Goal: Transaction & Acquisition: Book appointment/travel/reservation

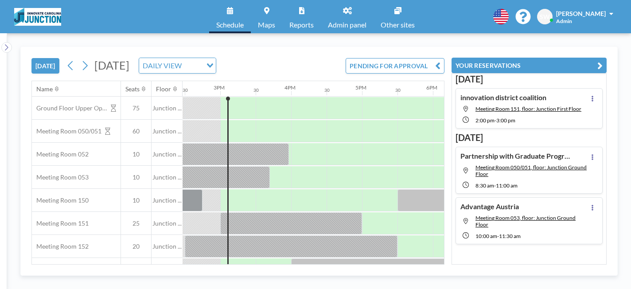
scroll to position [0, 1028]
click at [129, 66] on span "[DATE]" at bounding box center [111, 65] width 35 height 13
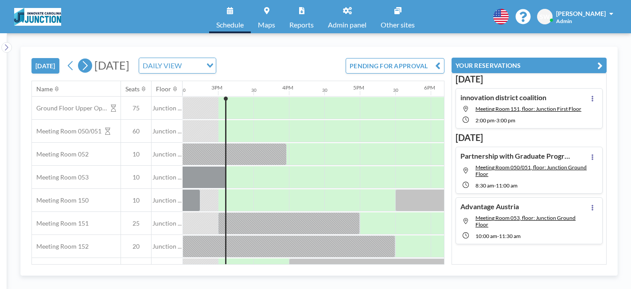
click at [92, 65] on button at bounding box center [85, 66] width 14 height 14
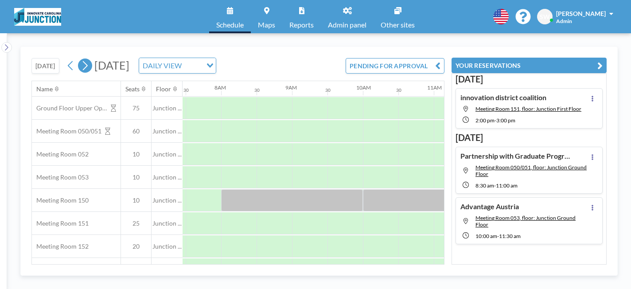
scroll to position [0, 532]
click at [88, 65] on icon at bounding box center [85, 65] width 5 height 9
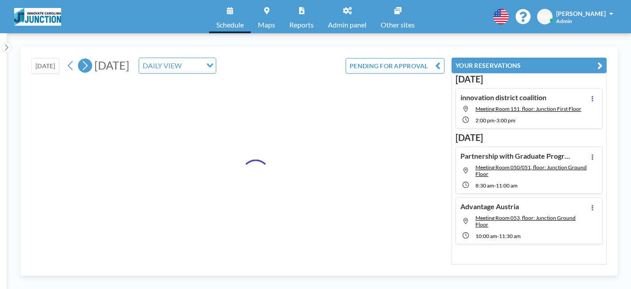
click at [88, 65] on icon at bounding box center [85, 65] width 5 height 9
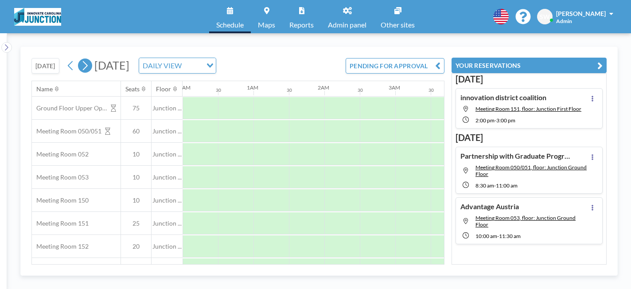
scroll to position [0, 0]
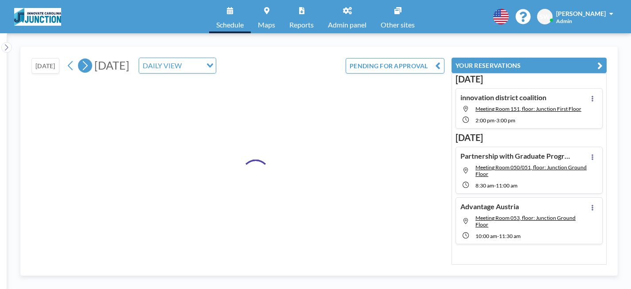
click at [88, 65] on icon at bounding box center [85, 65] width 5 height 9
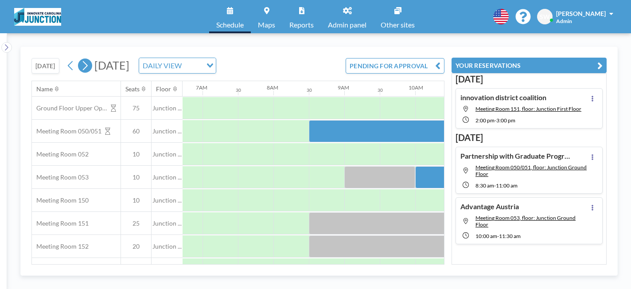
scroll to position [0, 510]
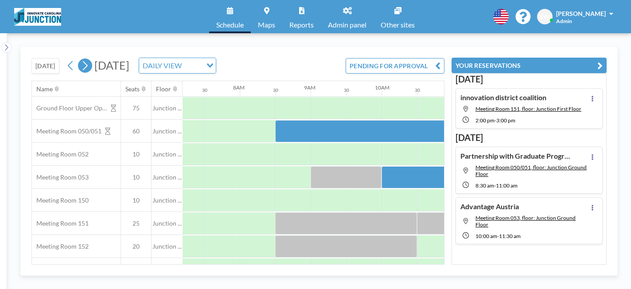
click at [88, 66] on icon at bounding box center [85, 65] width 5 height 9
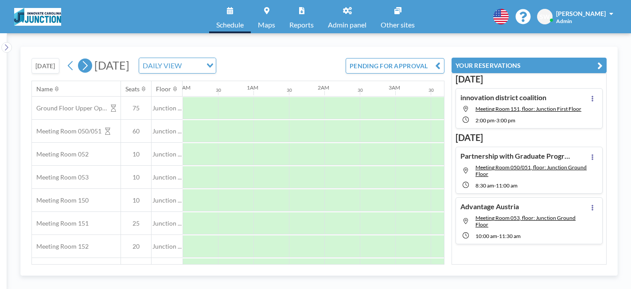
click at [88, 66] on icon at bounding box center [85, 65] width 5 height 9
click at [89, 66] on icon at bounding box center [85, 65] width 8 height 13
click at [89, 67] on icon at bounding box center [85, 65] width 8 height 13
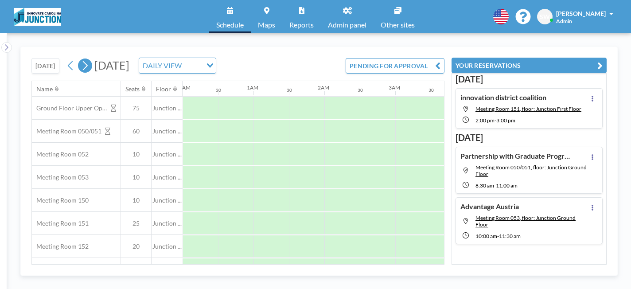
scroll to position [0, 246]
click at [88, 66] on icon at bounding box center [85, 65] width 5 height 9
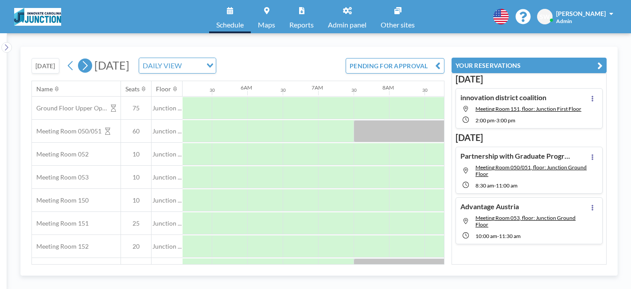
click at [88, 66] on icon at bounding box center [85, 65] width 5 height 9
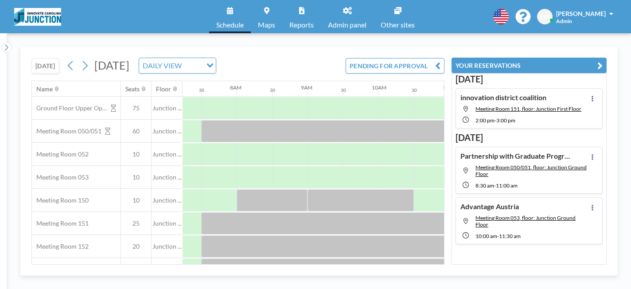
scroll to position [0, 532]
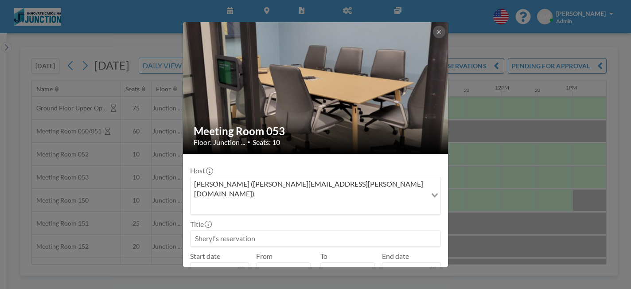
drag, startPoint x: 268, startPoint y: 218, endPoint x: 191, endPoint y: 218, distance: 77.1
click at [191, 231] on input at bounding box center [316, 238] width 250 height 15
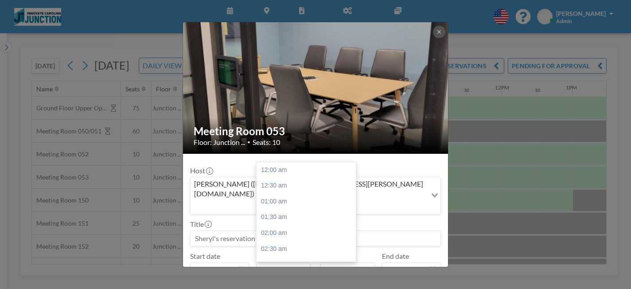
scroll to position [300, 0]
click at [263, 262] on input "09:30 am" at bounding box center [283, 269] width 55 height 15
click at [267, 194] on div "10:30 am" at bounding box center [306, 202] width 99 height 16
type input "10:30 am"
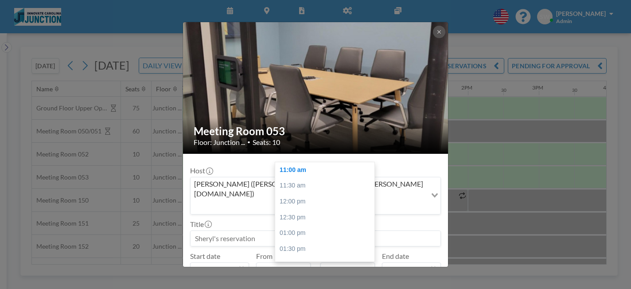
scroll to position [0, 709]
click at [337, 262] on input "11:00 am" at bounding box center [347, 269] width 55 height 15
click at [299, 178] on div "11:30 am" at bounding box center [324, 186] width 99 height 16
type input "11:30 am"
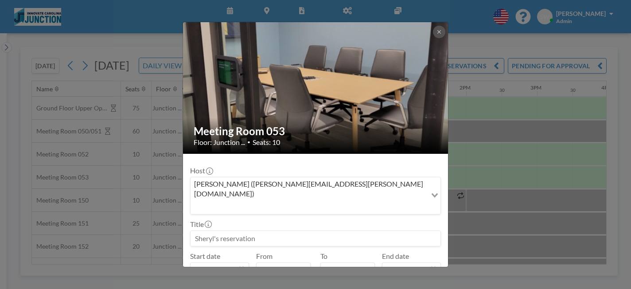
click at [242, 231] on input at bounding box center [316, 238] width 250 height 15
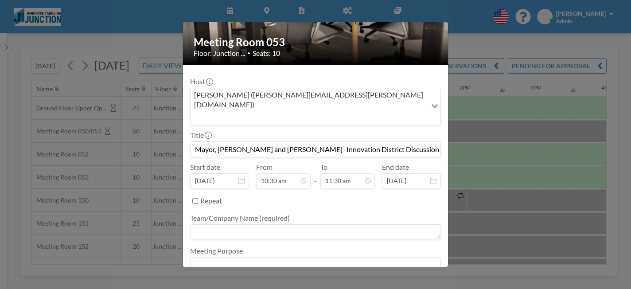
scroll to position [88, 0]
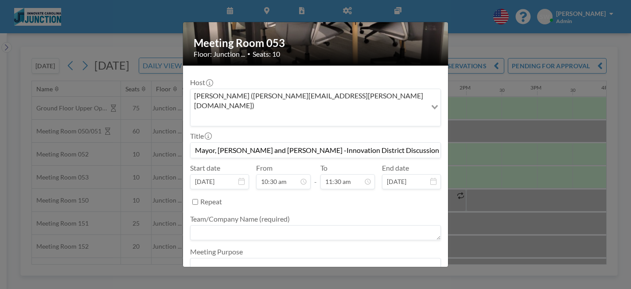
type input "Mayor, [PERSON_NAME] and [PERSON_NAME] -Innovation District Discussion"
click at [297, 225] on textarea at bounding box center [315, 232] width 251 height 15
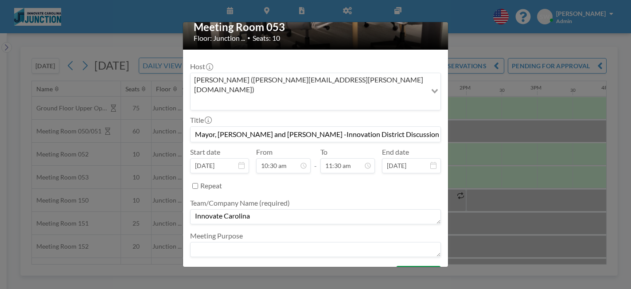
type textarea "Innovate Carolina"
click at [407, 266] on button "BOOK NOW" at bounding box center [418, 274] width 45 height 16
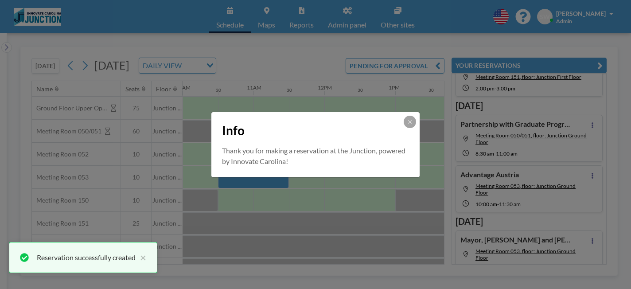
scroll to position [48, 0]
